Goal: Transaction & Acquisition: Purchase product/service

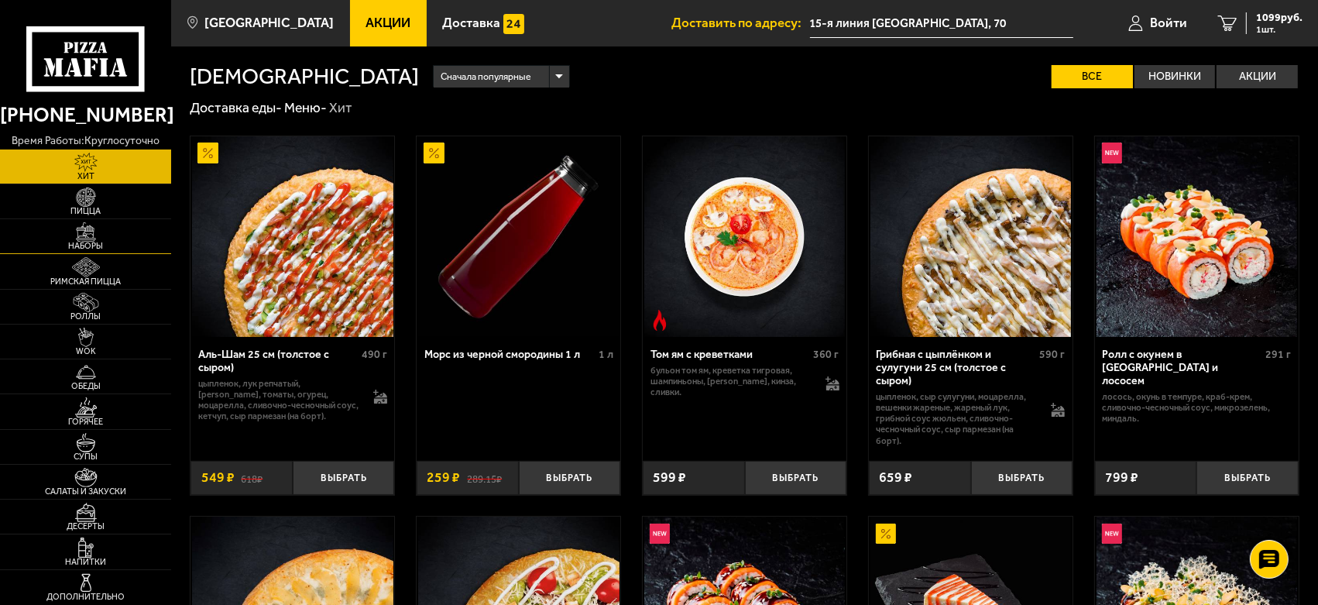
click at [83, 234] on img at bounding box center [86, 231] width 53 height 19
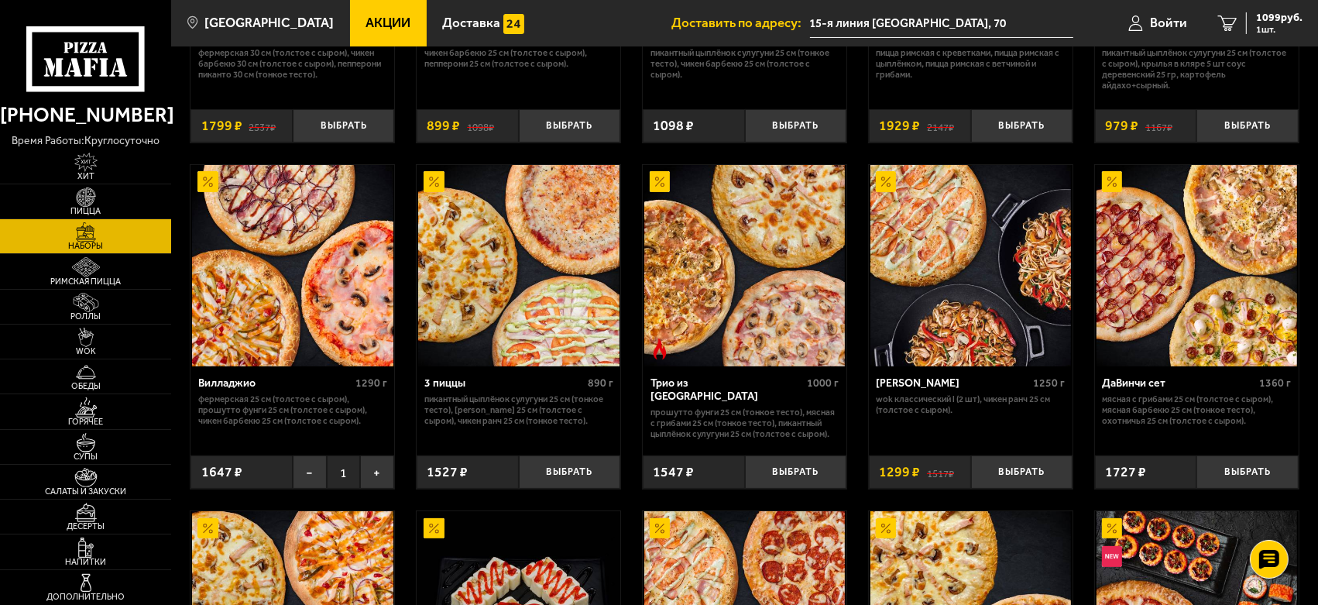
scroll to position [344, 0]
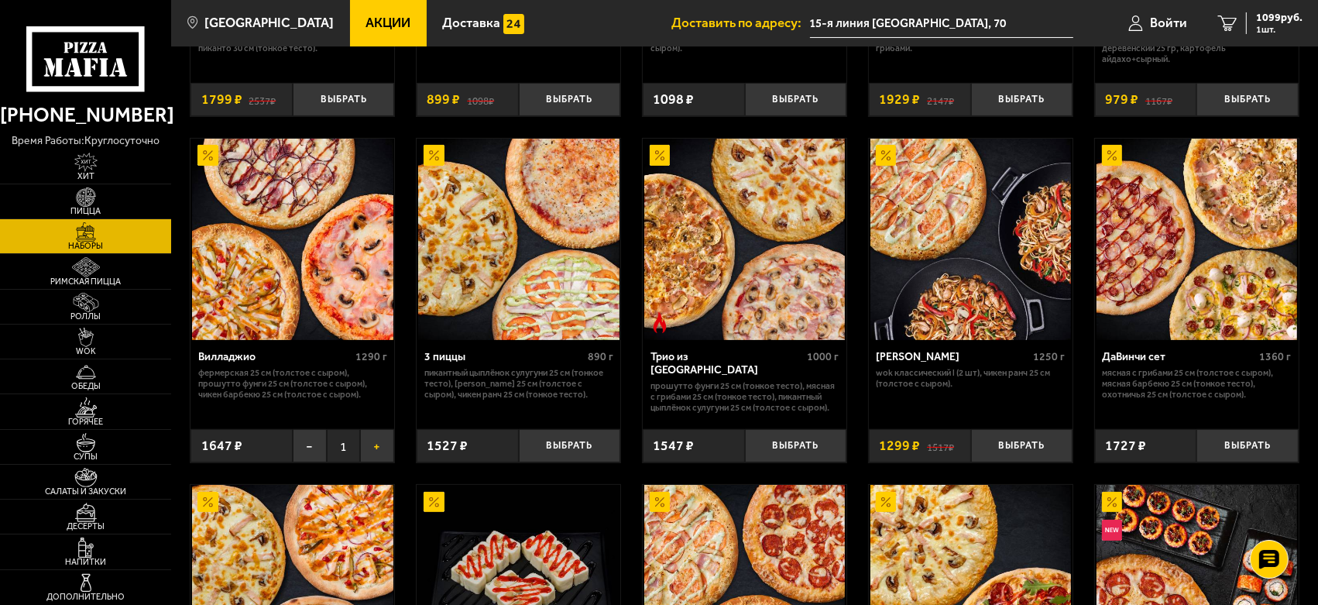
click at [382, 443] on button "+" at bounding box center [377, 445] width 34 height 33
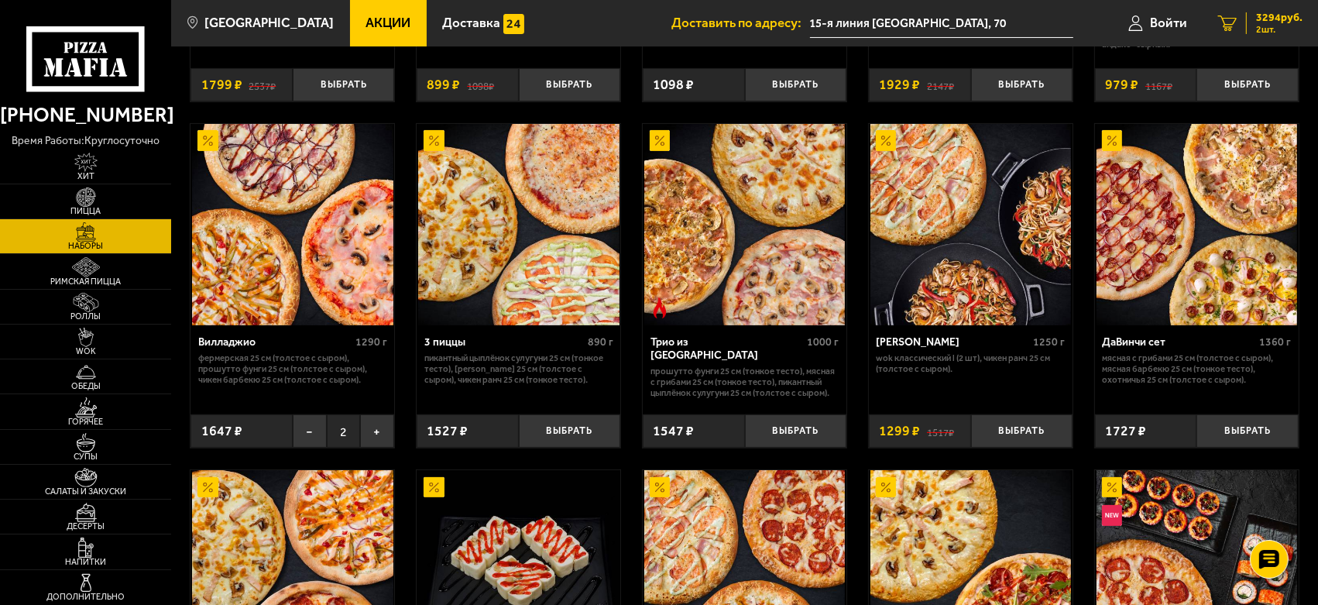
scroll to position [359, 0]
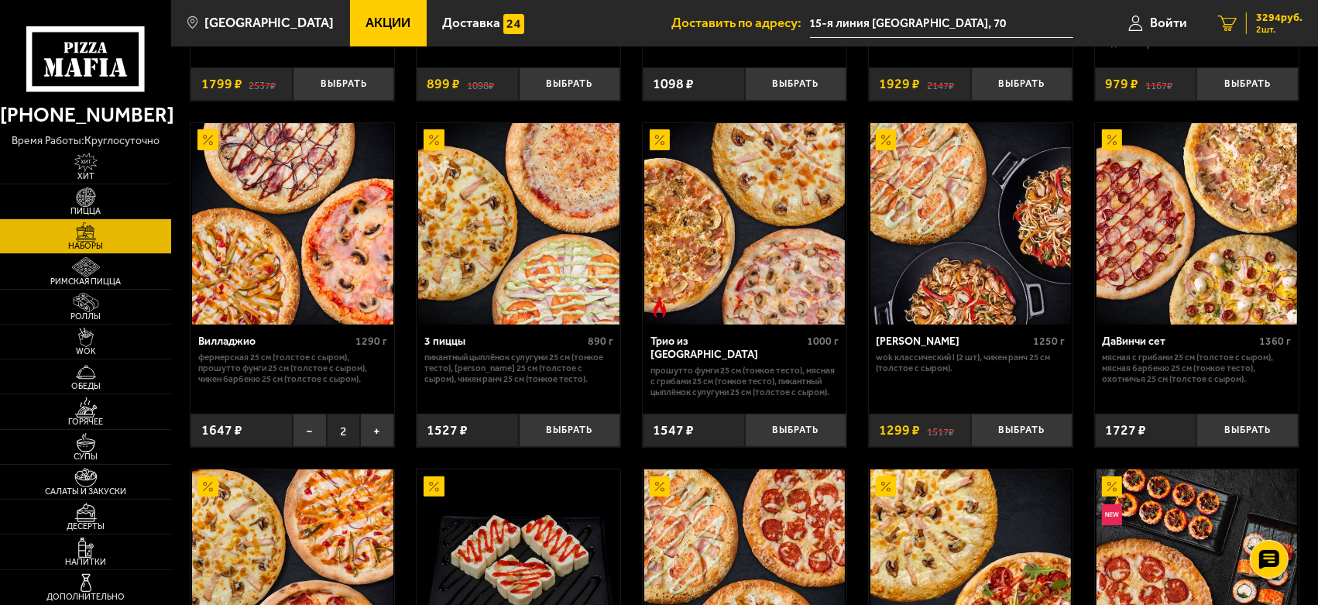
click at [1264, 25] on span "2 шт." at bounding box center [1279, 29] width 46 height 9
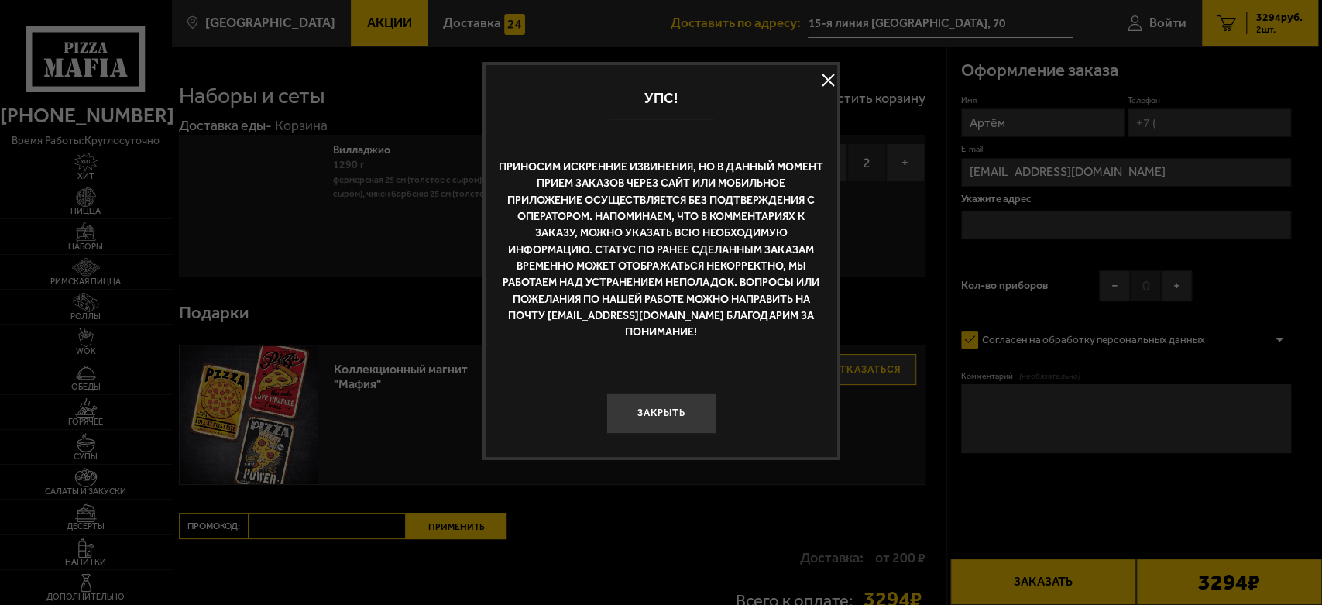
type input "15-я линия [GEOGRAPHIC_DATA], 70"
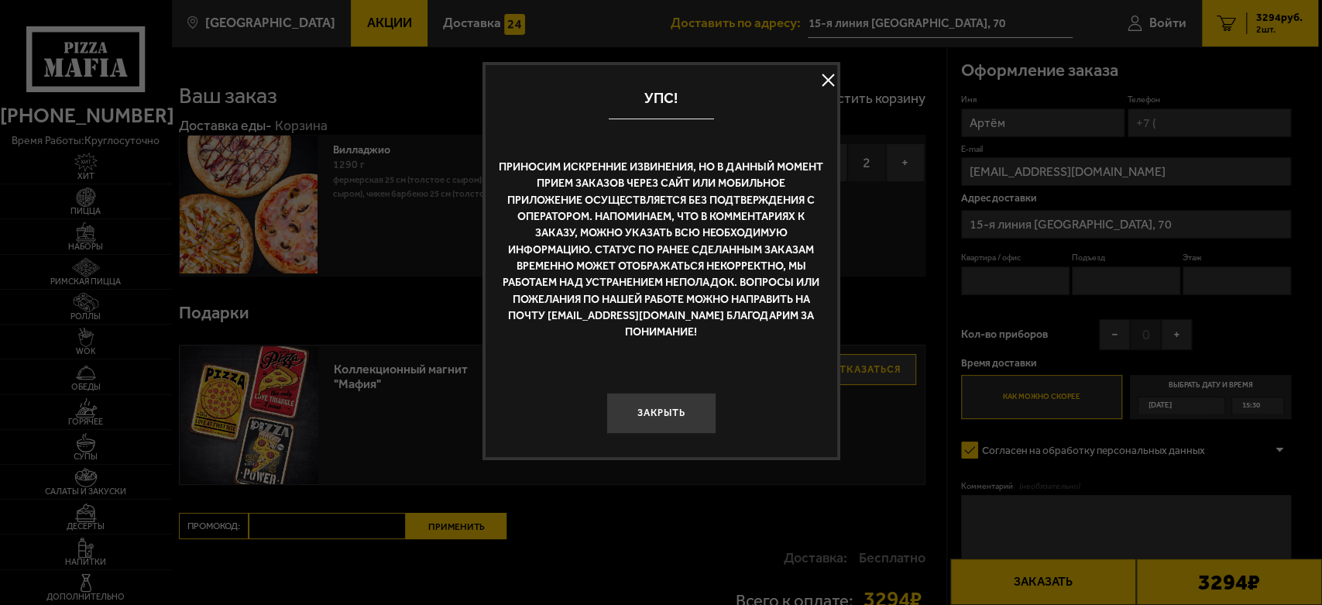
click at [833, 84] on button at bounding box center [828, 80] width 23 height 23
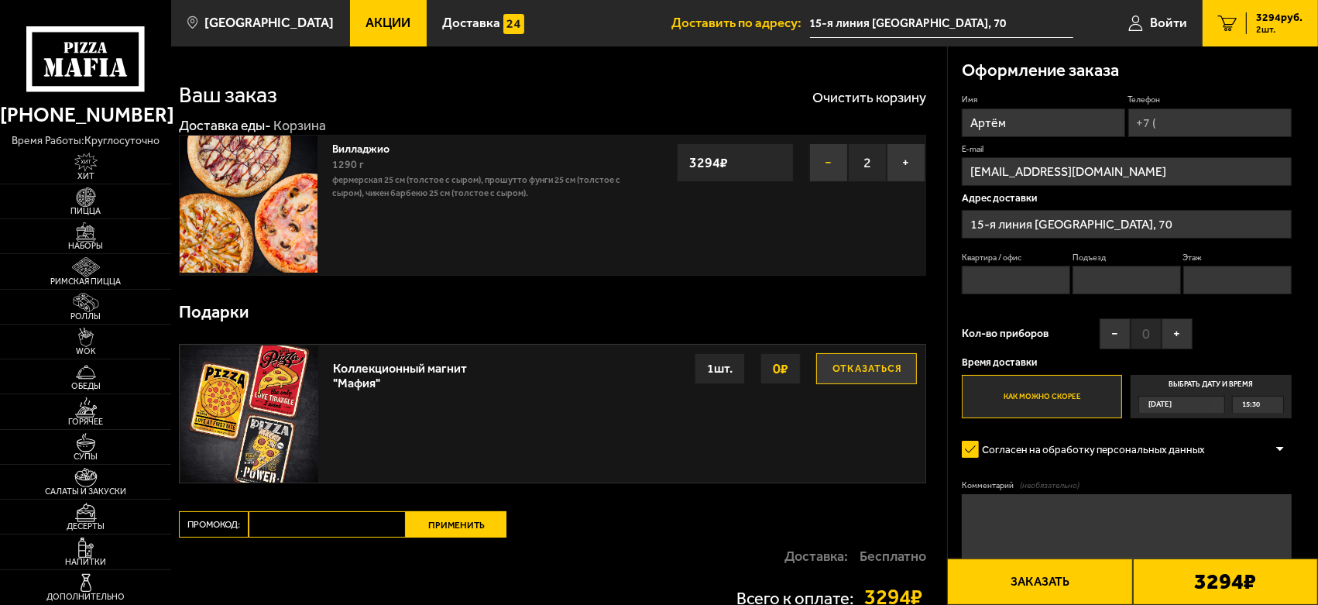
click at [832, 161] on button "−" at bounding box center [828, 162] width 39 height 39
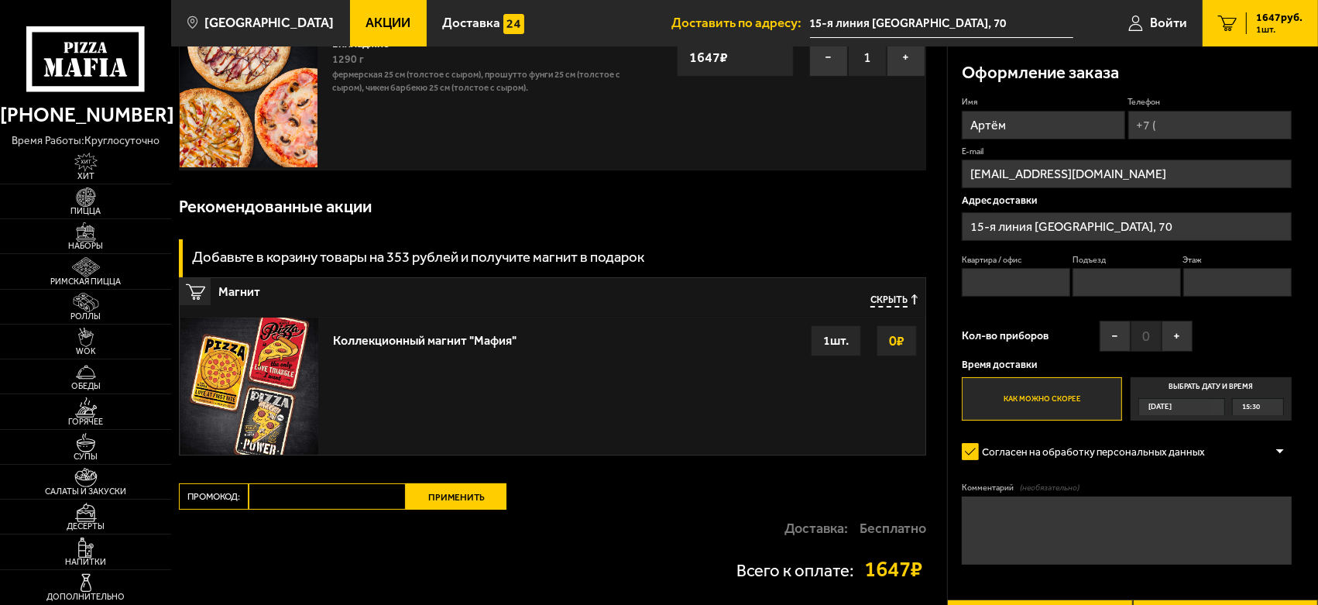
scroll to position [247, 0]
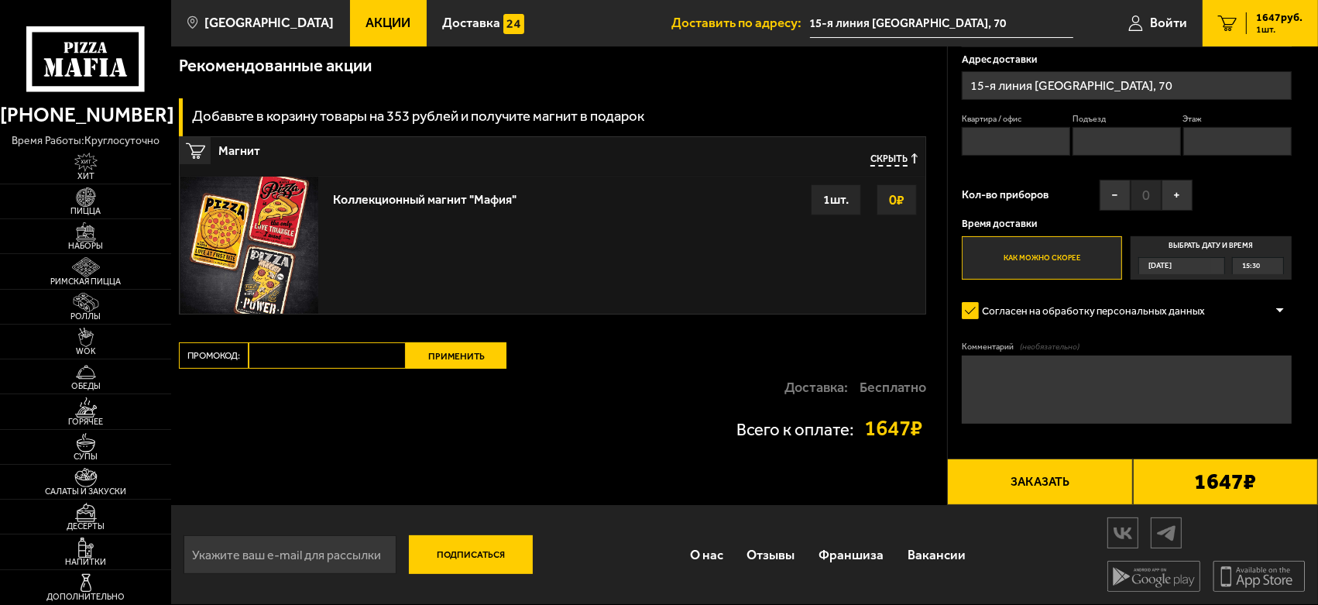
click at [279, 348] on input "Промокод:" at bounding box center [327, 355] width 157 height 26
paste input "mf0392"
type input "mf0392"
click at [465, 340] on div "Ваш заказ Очистить корзину Доставка еды - Корзина Вилладжио 1290 г Фермерская 2…" at bounding box center [559, 152] width 776 height 705
click at [463, 345] on button "Применить" at bounding box center [456, 355] width 101 height 26
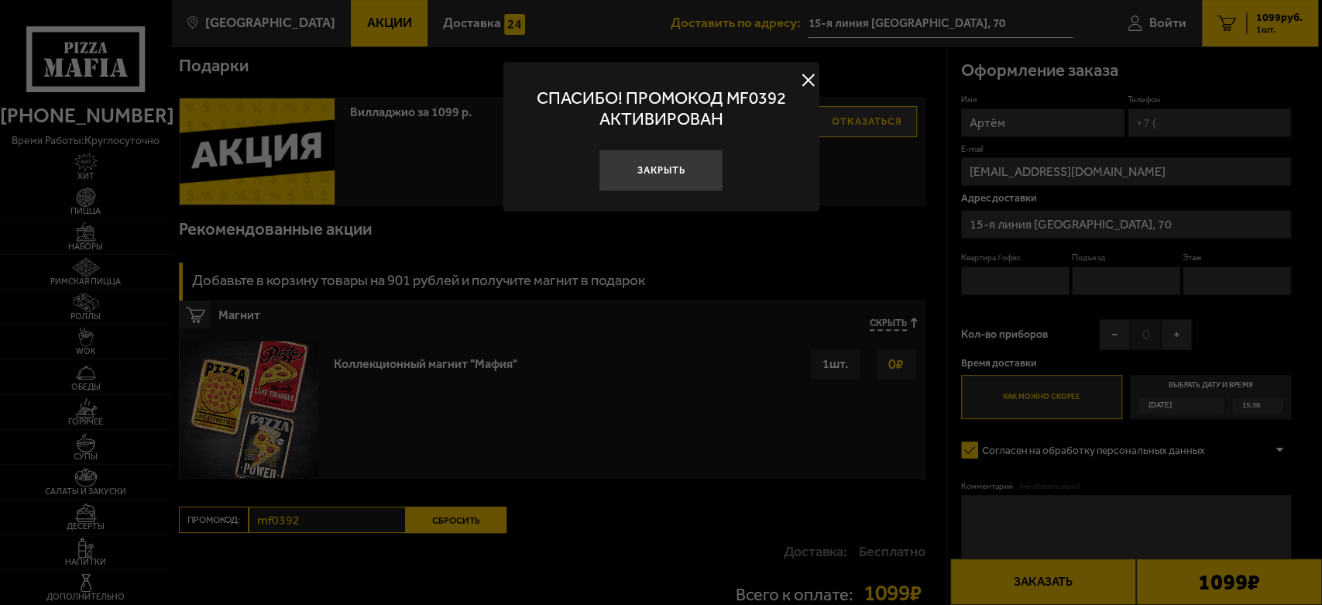
click at [482, 349] on div at bounding box center [661, 302] width 1322 height 605
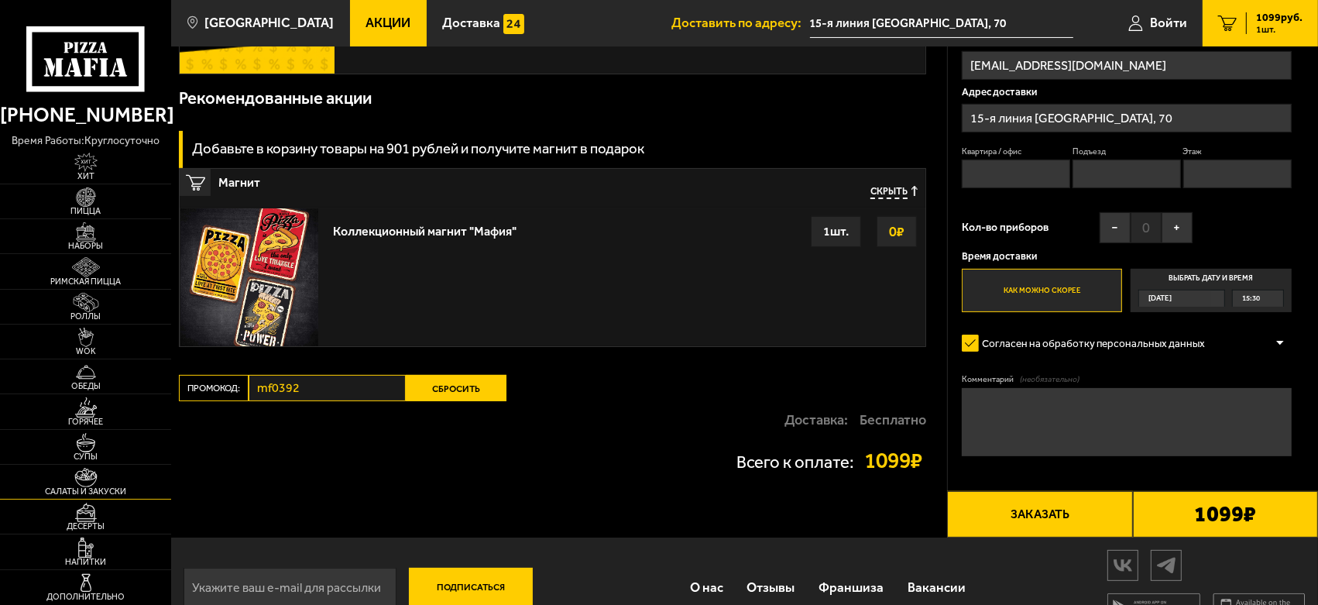
scroll to position [410, 0]
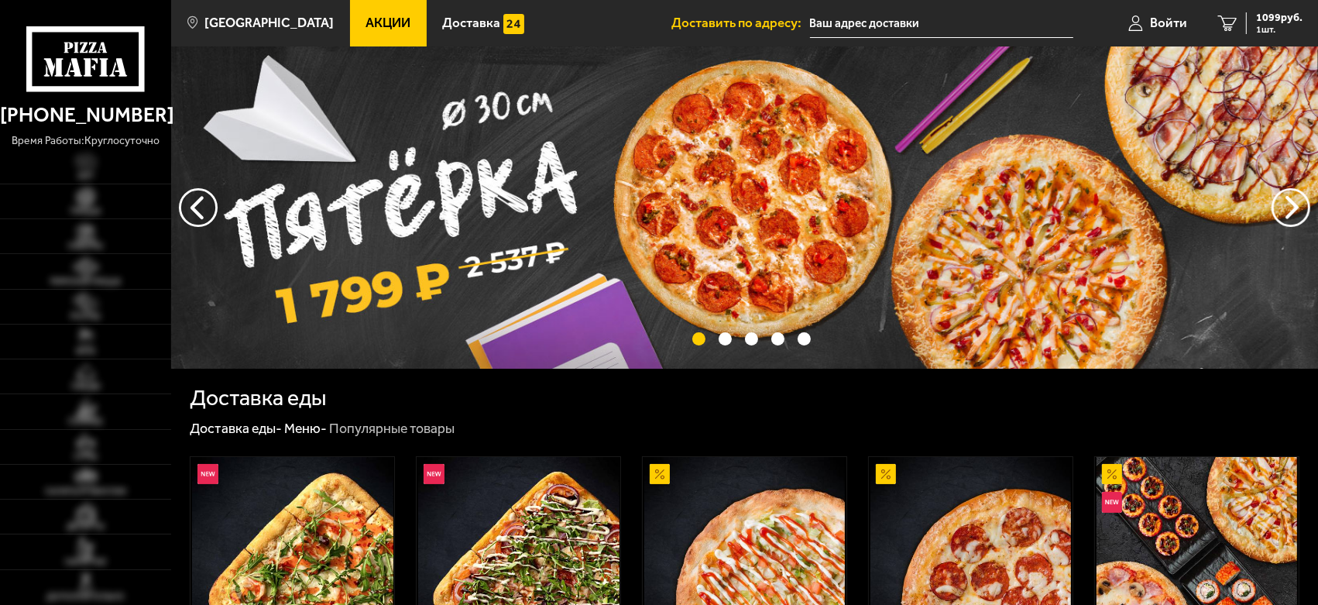
type input "15-я линия [GEOGRAPHIC_DATA], 70"
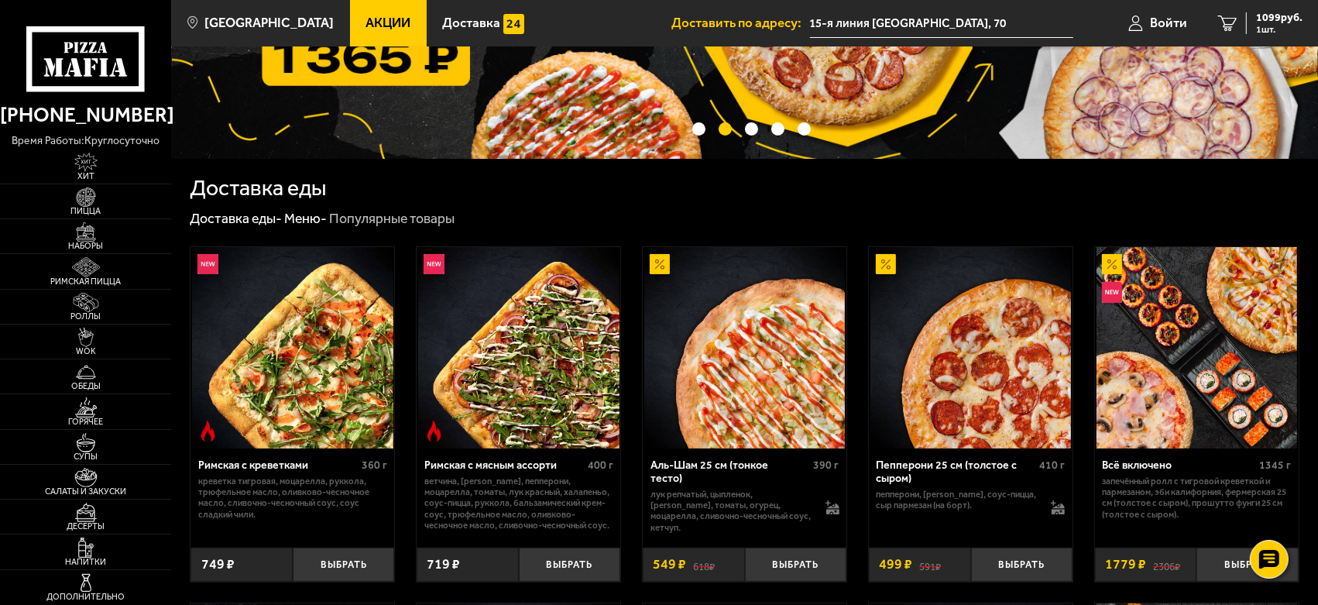
scroll to position [172, 0]
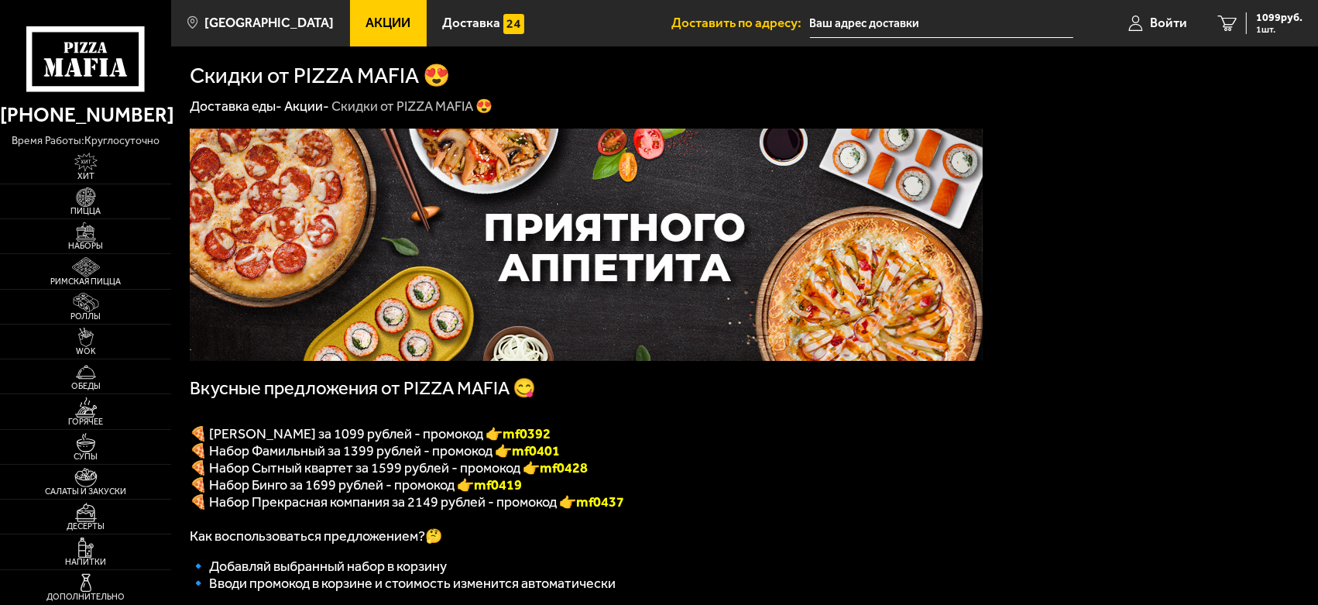
type input "15-я линия [GEOGRAPHIC_DATA], 70"
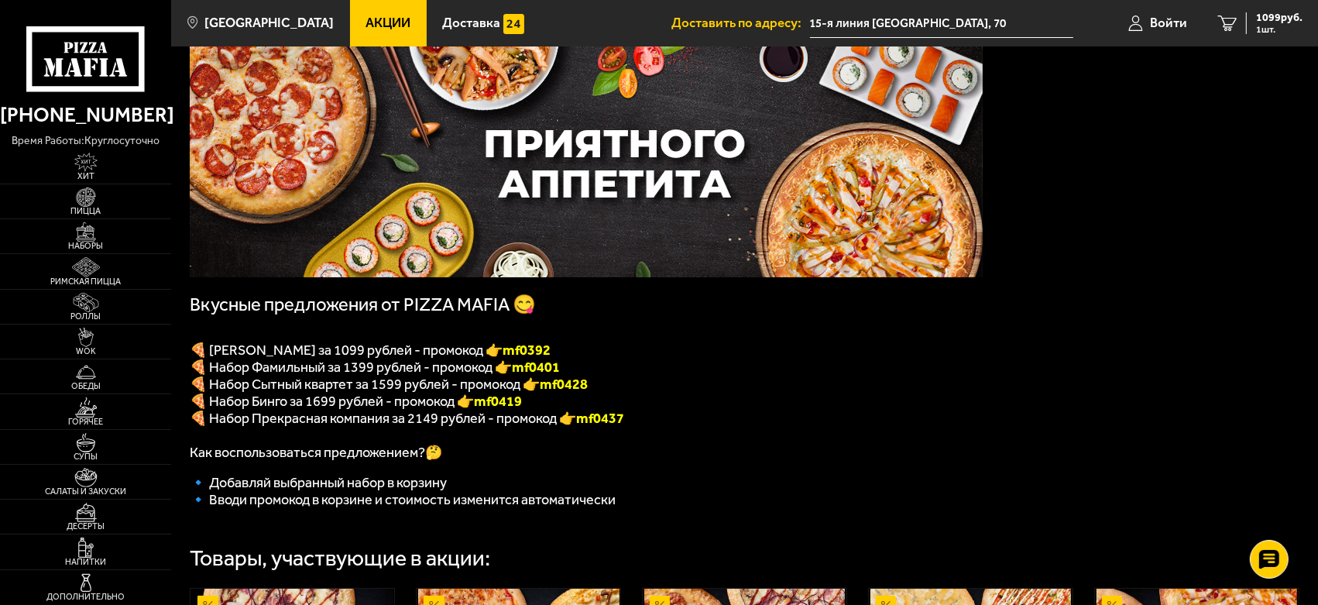
scroll to position [86, 0]
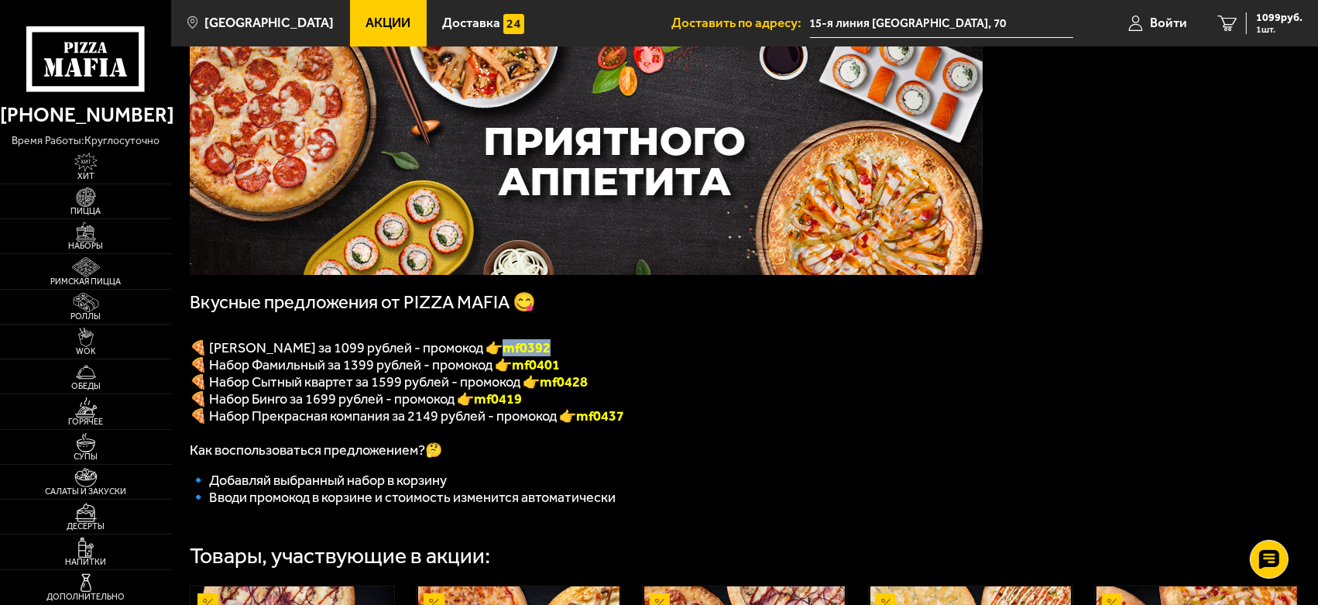
drag, startPoint x: 571, startPoint y: 357, endPoint x: 520, endPoint y: 356, distance: 50.3
click at [520, 356] on p "🍕 Набор Вилладжио за 1099 рублей - промокод 👉 mf0392" at bounding box center [586, 347] width 793 height 17
copy font "mf0392"
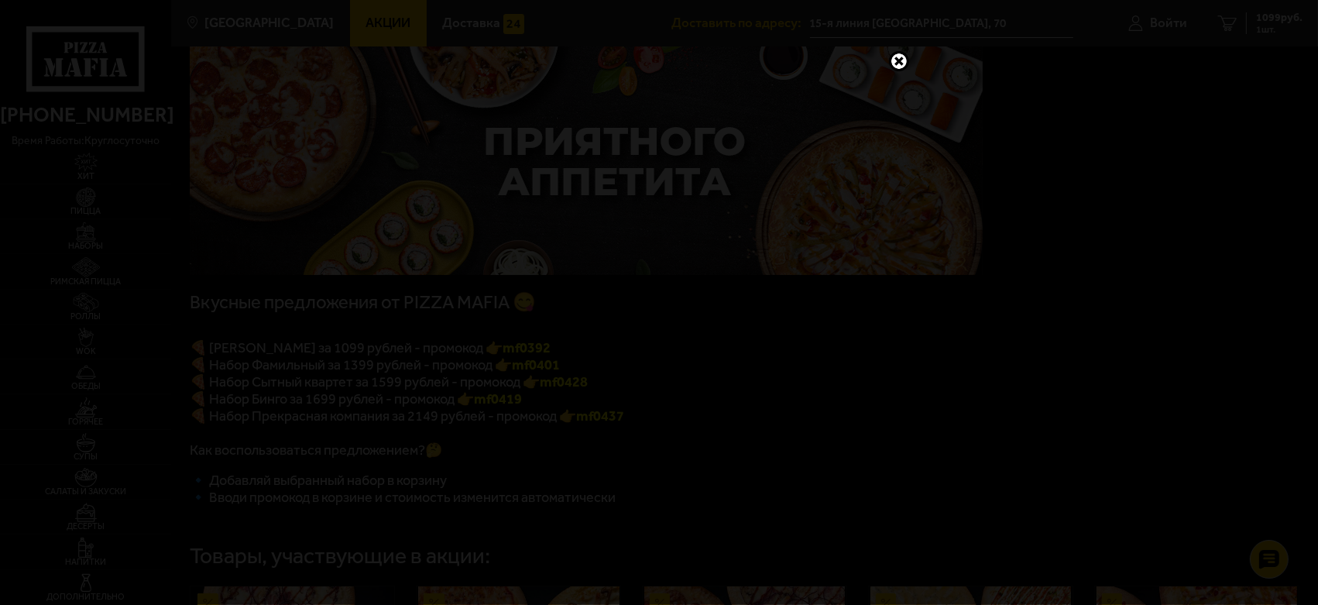
click at [898, 60] on link at bounding box center [899, 61] width 20 height 20
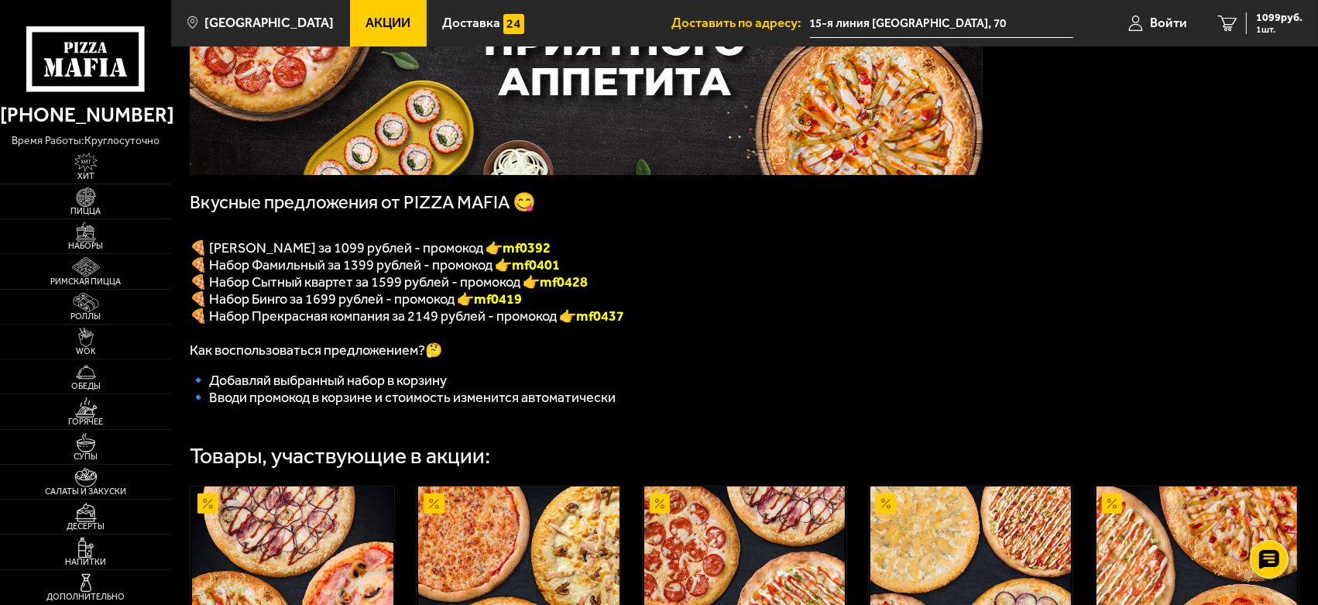
scroll to position [50, 0]
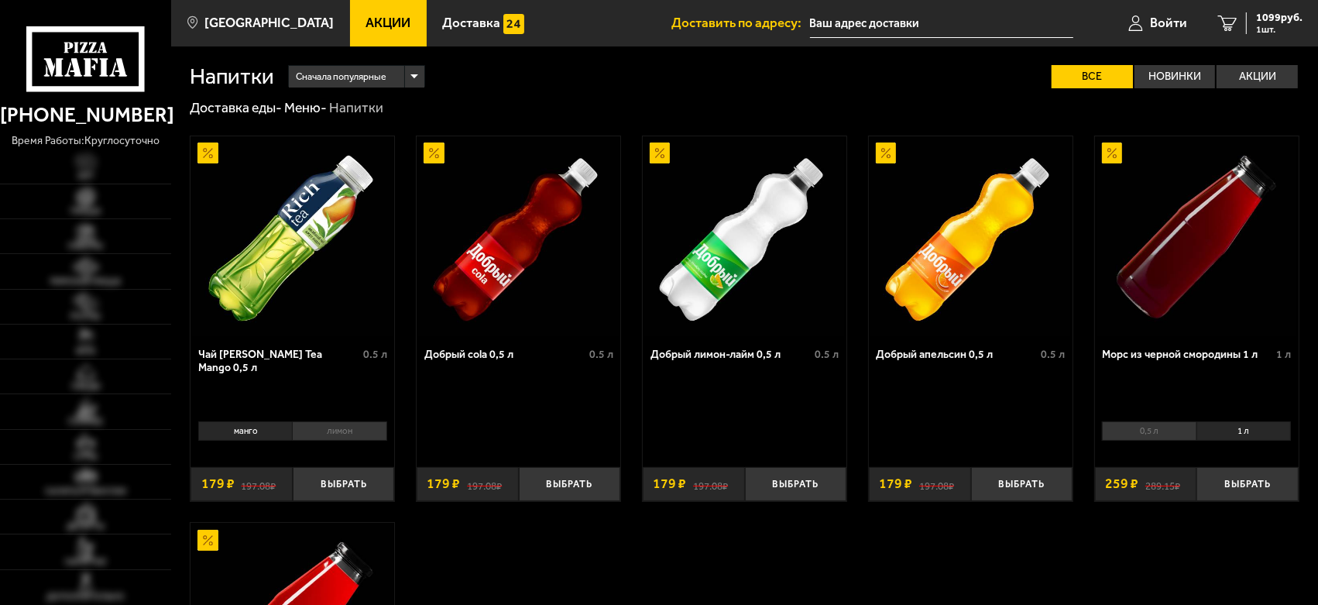
type input "15-я линия [GEOGRAPHIC_DATA], 70"
